Goal: Obtain resource: Obtain resource

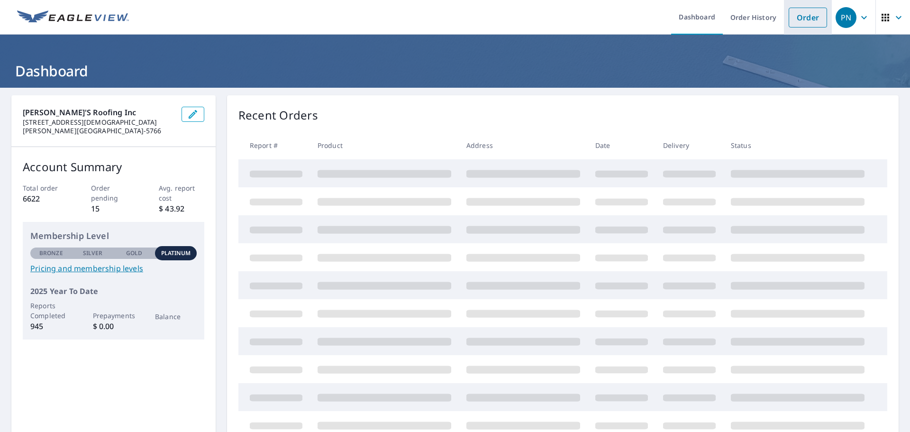
click at [798, 13] on link "Order" at bounding box center [807, 18] width 38 height 20
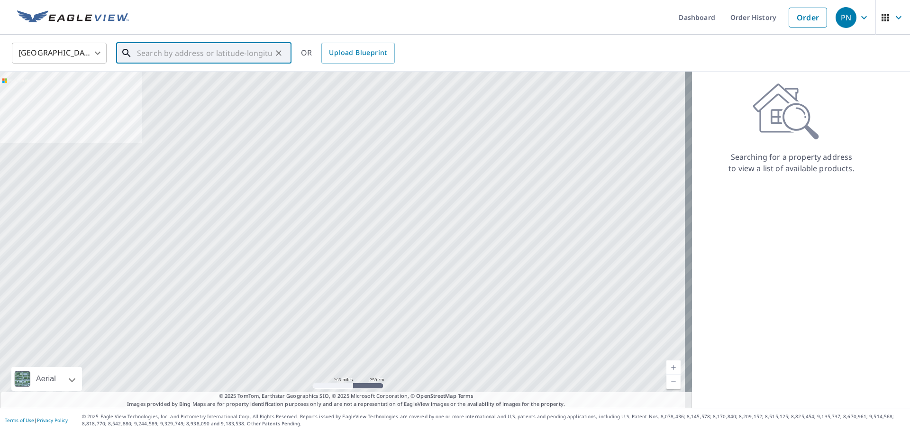
click at [208, 46] on input "text" at bounding box center [204, 53] width 135 height 27
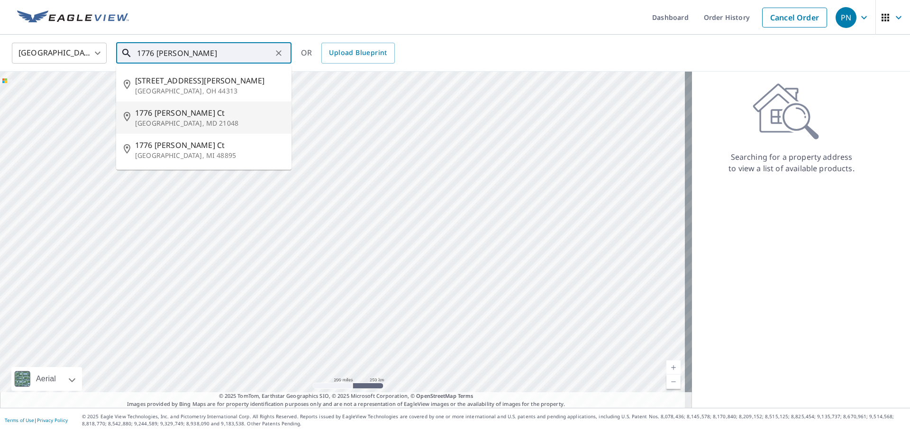
click at [162, 117] on span "1776 [PERSON_NAME] Ct" at bounding box center [209, 112] width 149 height 11
type input "[STREET_ADDRESS][PERSON_NAME]"
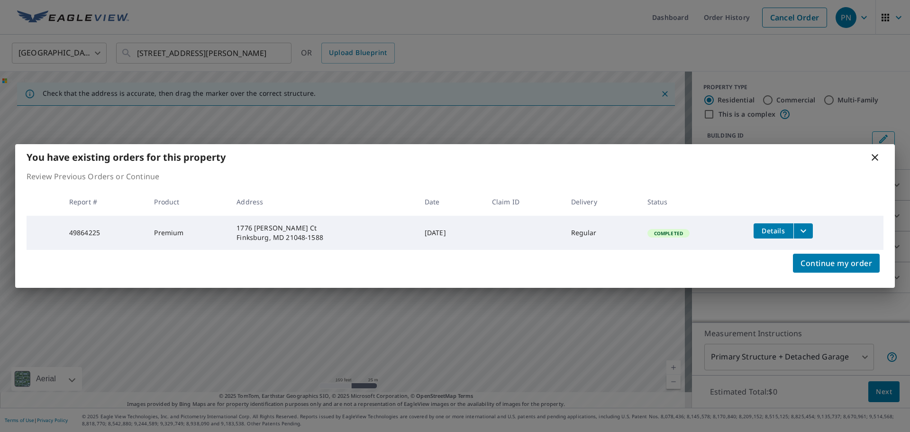
click at [808, 226] on icon "filesDropdownBtn-49864225" at bounding box center [802, 230] width 11 height 11
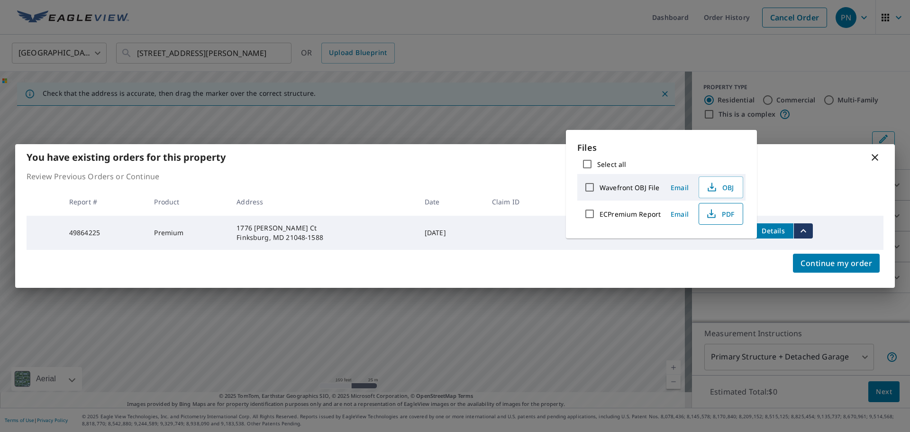
click at [728, 211] on span "PDF" at bounding box center [720, 213] width 30 height 11
click at [877, 156] on icon at bounding box center [874, 157] width 11 height 11
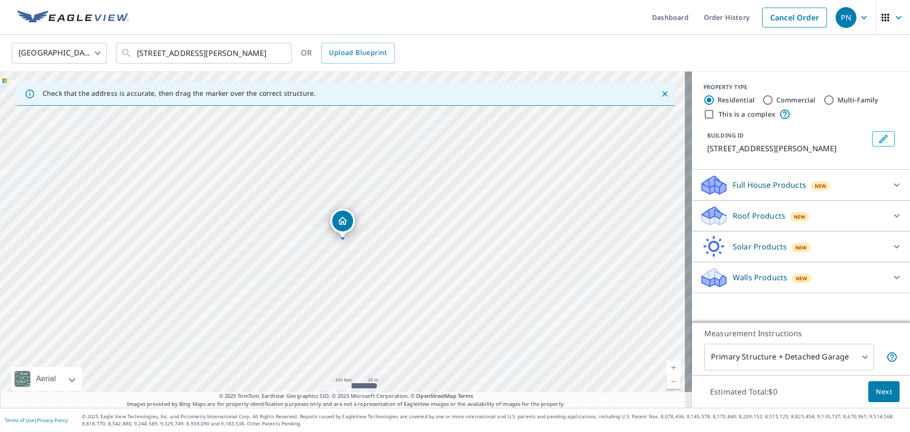
click at [661, 94] on icon "Close" at bounding box center [664, 93] width 9 height 9
